Goal: Transaction & Acquisition: Download file/media

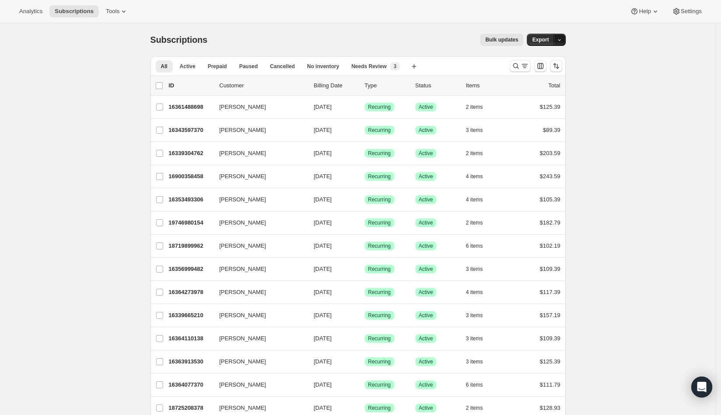
click at [564, 41] on button "button" at bounding box center [559, 40] width 12 height 12
click at [537, 57] on span "Subscription data" at bounding box center [515, 58] width 44 height 7
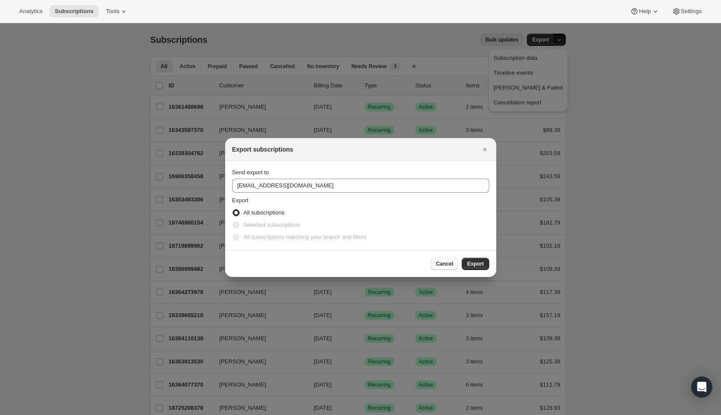
click at [448, 264] on span "Cancel" at bounding box center [444, 263] width 17 height 7
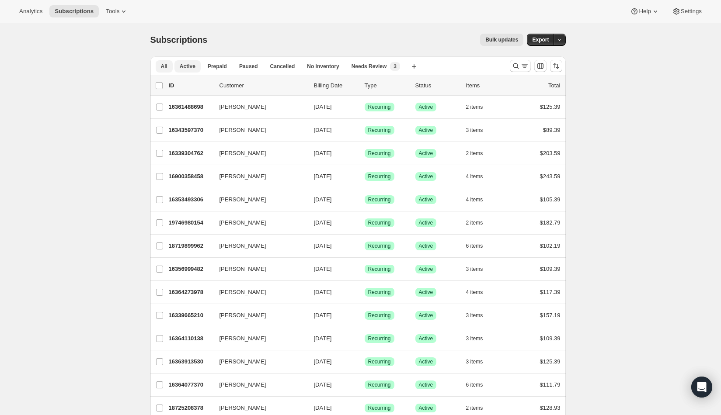
click at [190, 66] on span "Active" at bounding box center [188, 66] width 16 height 7
click at [562, 42] on icon "button" at bounding box center [559, 40] width 6 height 6
click at [549, 62] on button "Subscription data" at bounding box center [528, 58] width 74 height 14
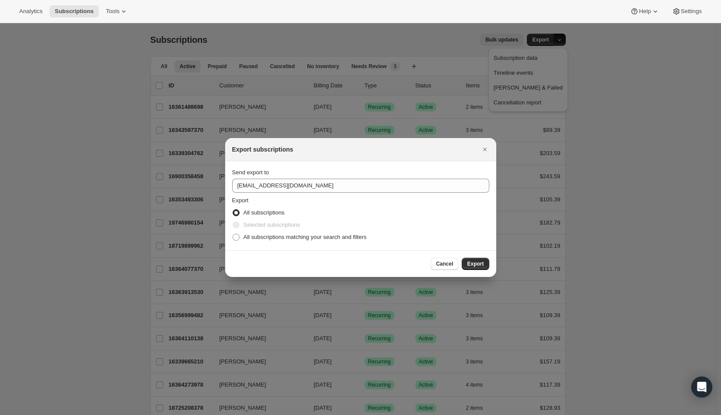
click at [276, 224] on span "Selected subscriptions" at bounding box center [271, 225] width 57 height 7
click at [275, 234] on span "All subscriptions matching your search and filters" at bounding box center [304, 237] width 123 height 7
click at [233, 234] on input "All subscriptions matching your search and filters" at bounding box center [233, 234] width 0 height 0
radio input "true"
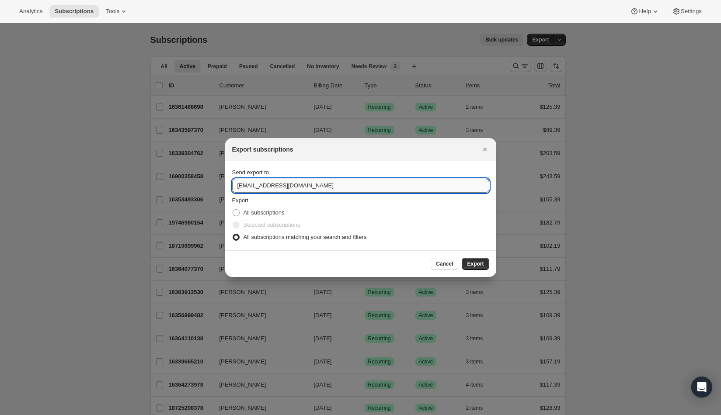
click at [246, 186] on input "support@joshcellars.com" at bounding box center [360, 186] width 257 height 14
click at [267, 188] on input "dev@joshcellars.com" at bounding box center [360, 186] width 257 height 14
type input "dev@walkwest.com"
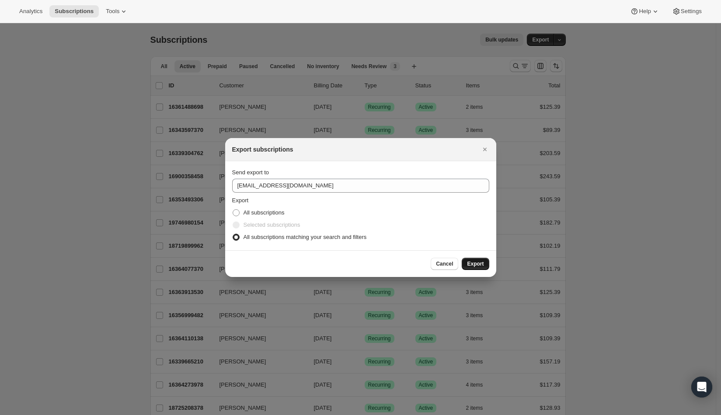
click at [472, 261] on span "Export" at bounding box center [475, 263] width 17 height 7
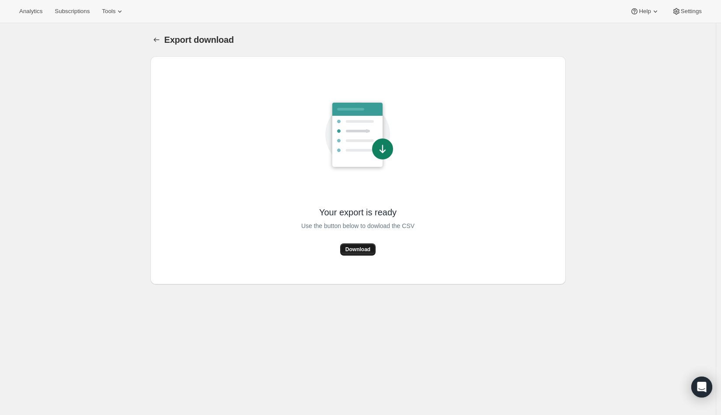
click at [366, 247] on span "Download" at bounding box center [357, 249] width 25 height 7
